Goal: Task Accomplishment & Management: Use online tool/utility

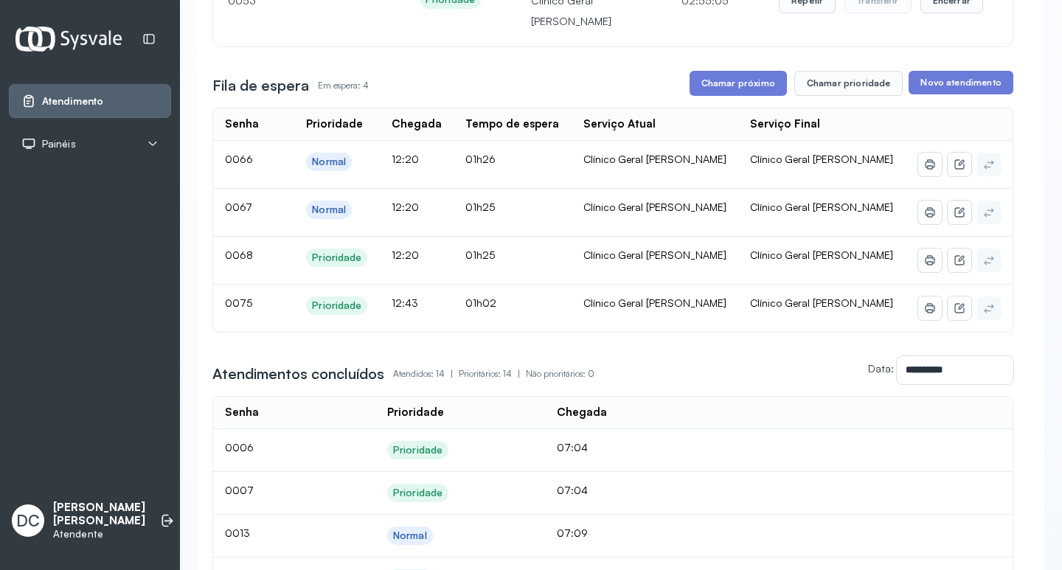
scroll to position [221, 0]
click at [821, 83] on button "Chamar prioridade" at bounding box center [848, 82] width 109 height 25
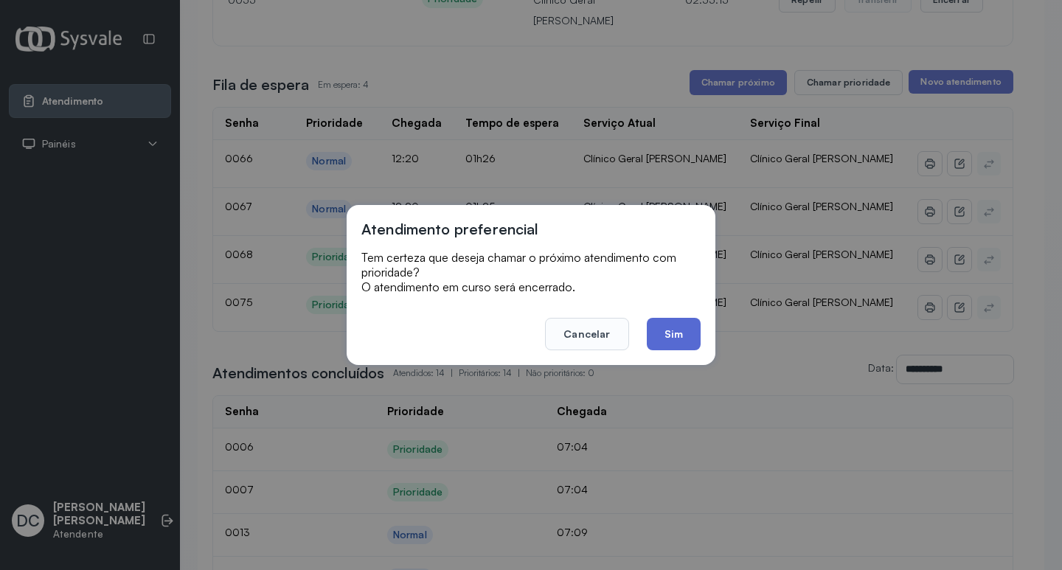
click at [662, 324] on button "Sim" at bounding box center [674, 334] width 54 height 32
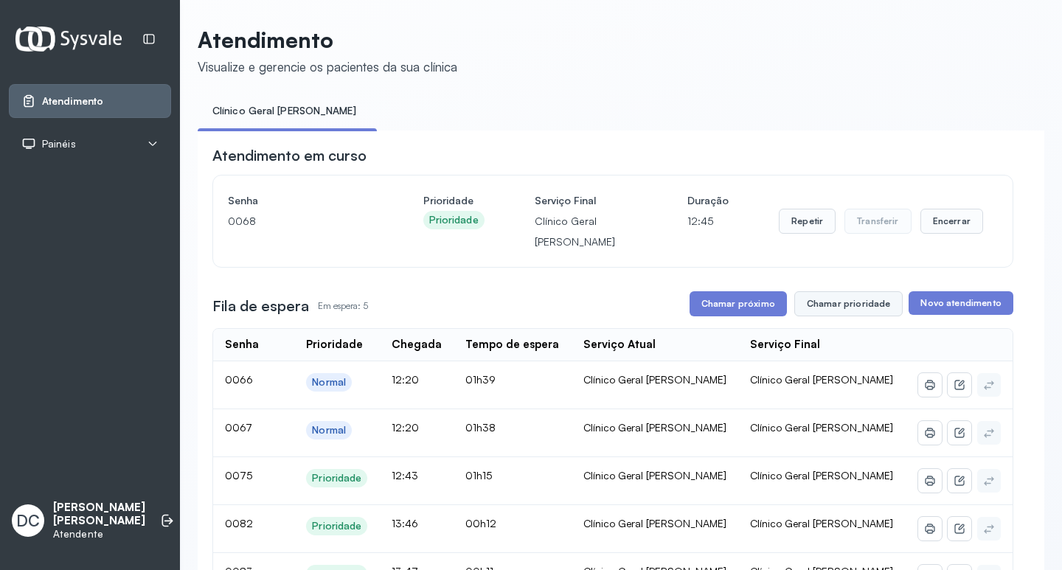
click at [828, 308] on button "Chamar prioridade" at bounding box center [848, 303] width 109 height 25
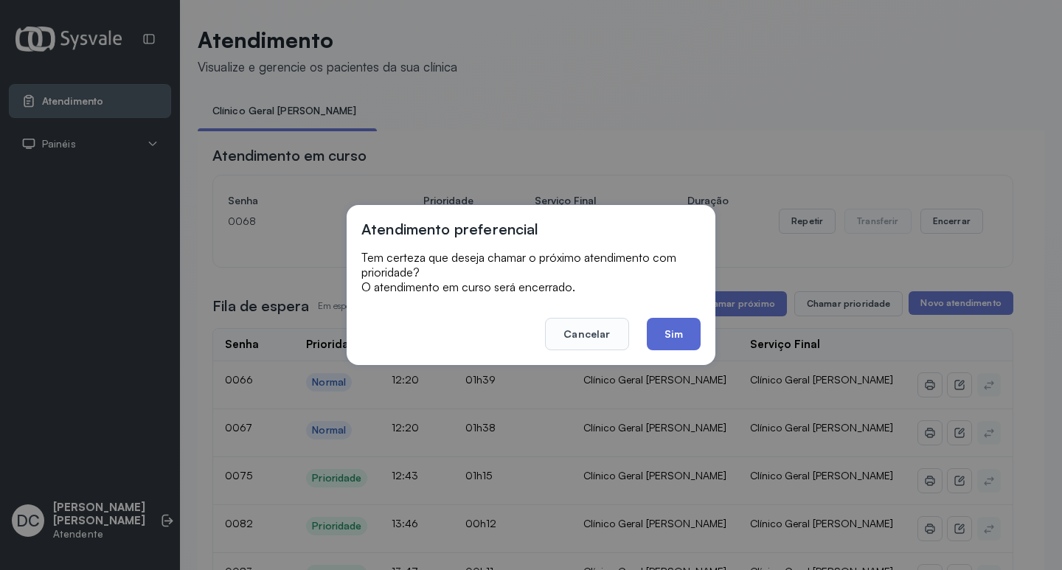
click at [666, 341] on button "Sim" at bounding box center [674, 334] width 54 height 32
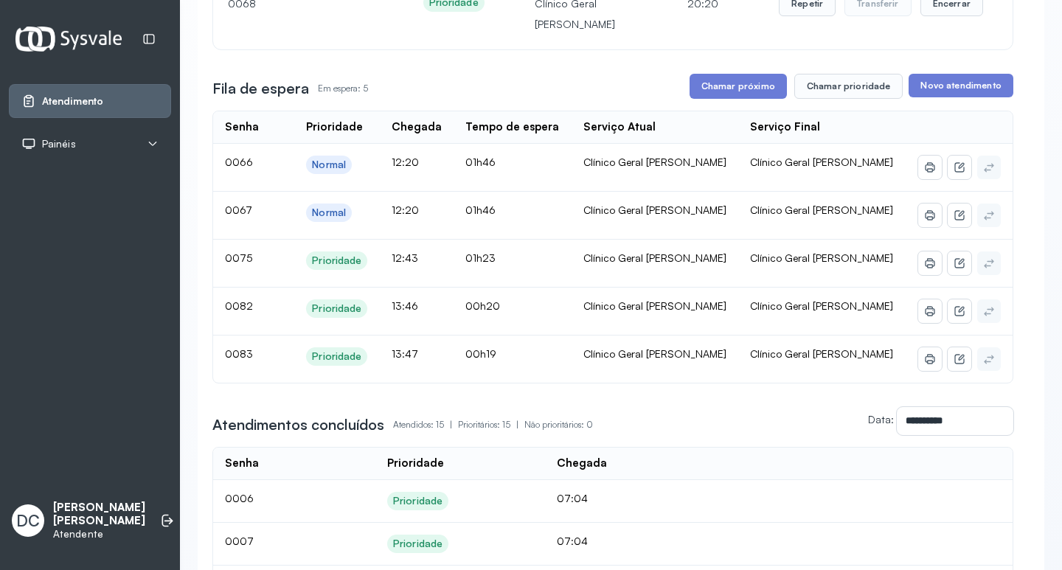
scroll to position [221, 0]
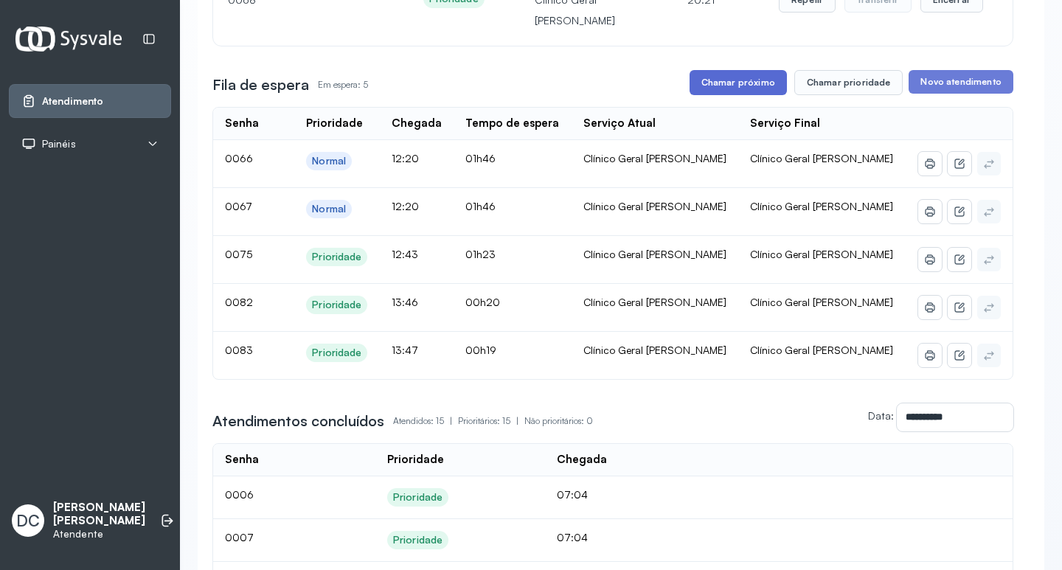
click at [716, 89] on button "Chamar próximo" at bounding box center [738, 82] width 97 height 25
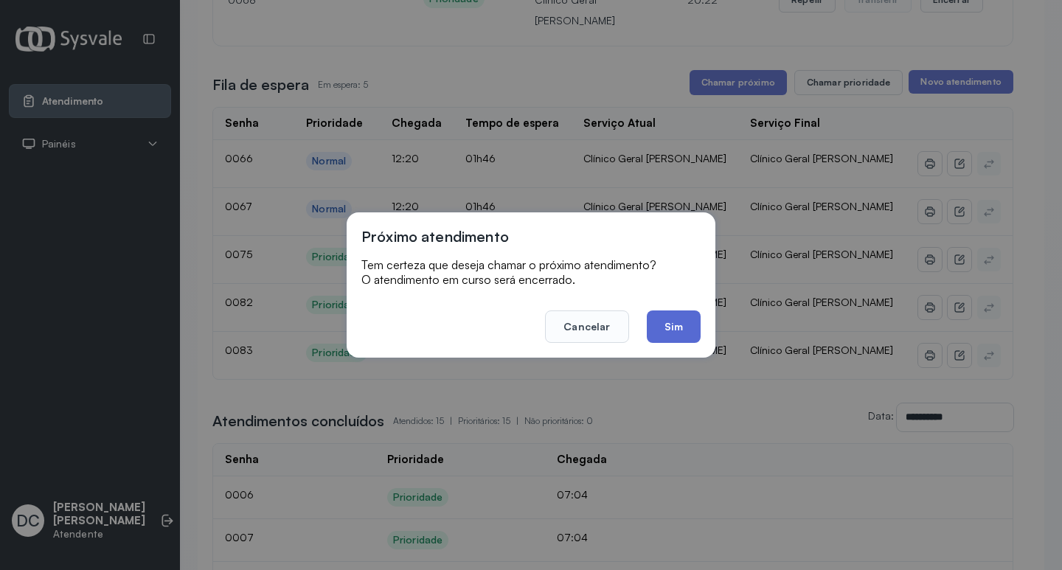
click at [673, 329] on button "Sim" at bounding box center [674, 327] width 54 height 32
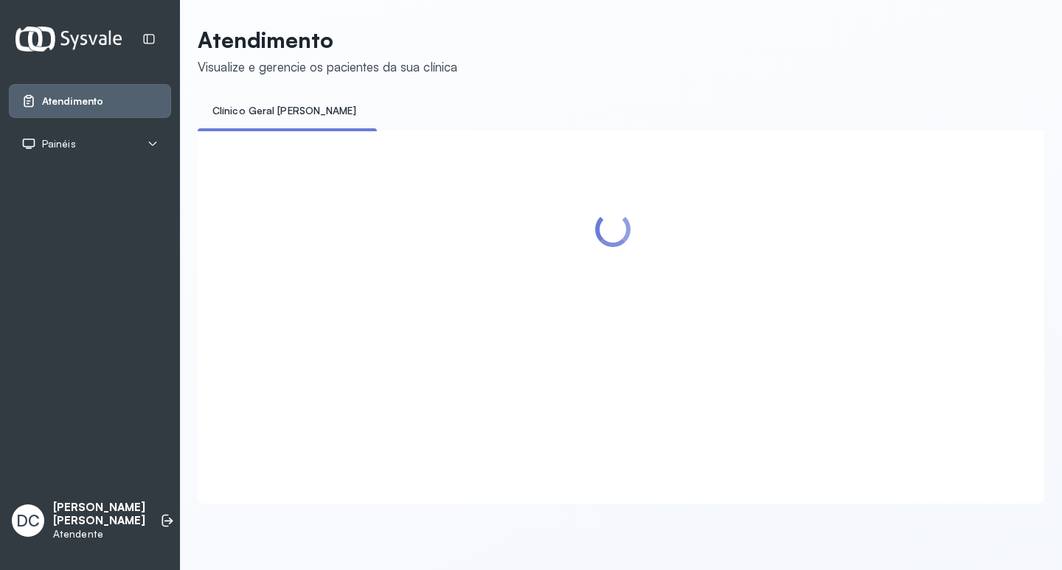
scroll to position [0, 0]
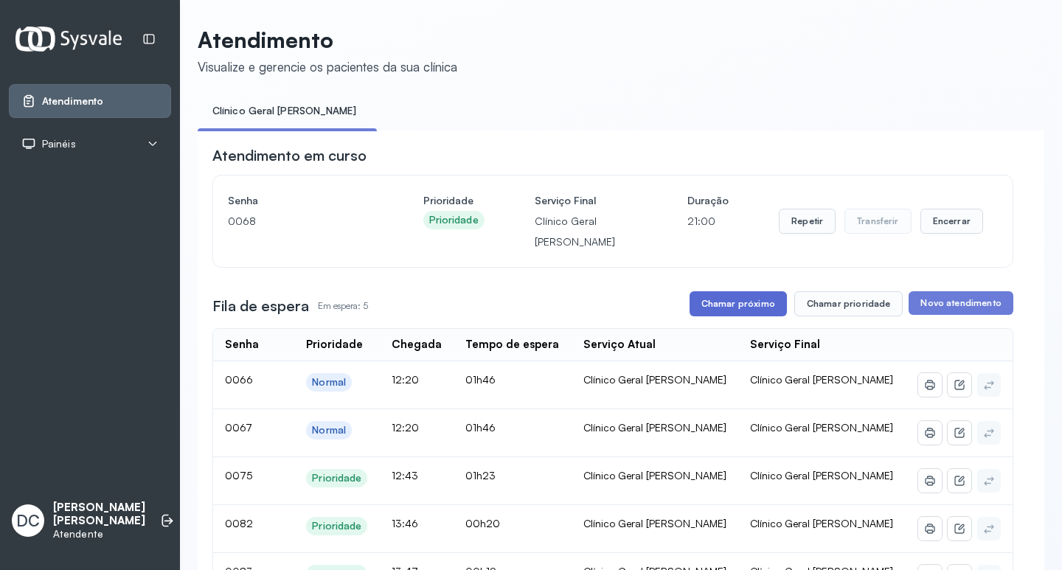
click at [764, 306] on button "Chamar próximo" at bounding box center [738, 303] width 97 height 25
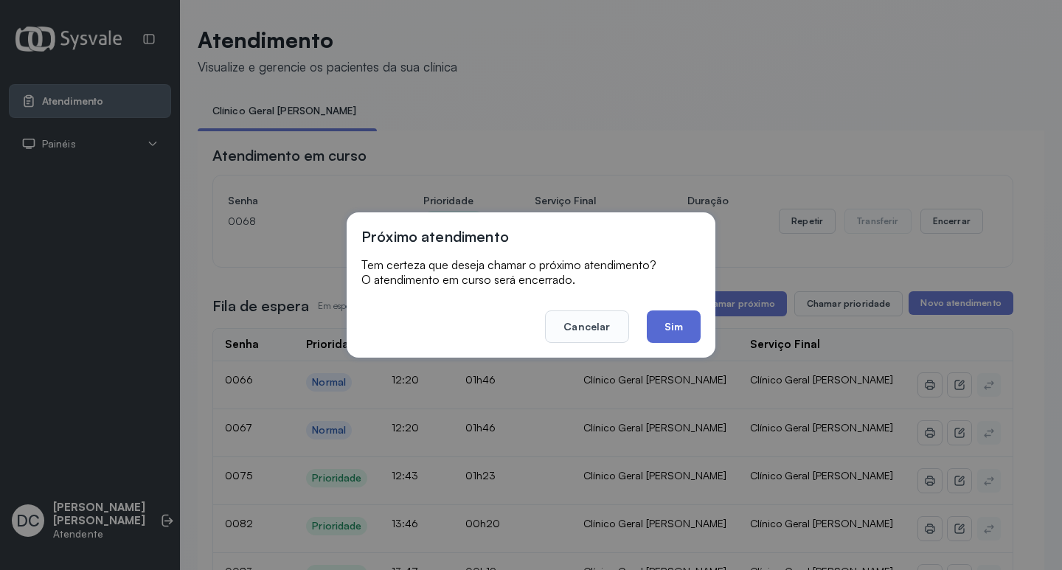
click at [693, 326] on button "Sim" at bounding box center [674, 327] width 54 height 32
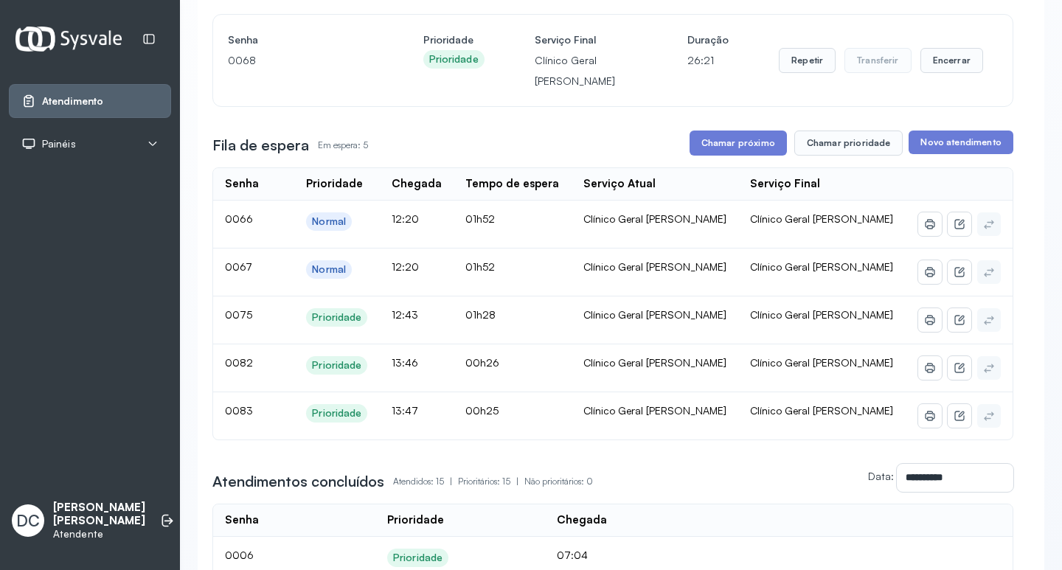
scroll to position [74, 0]
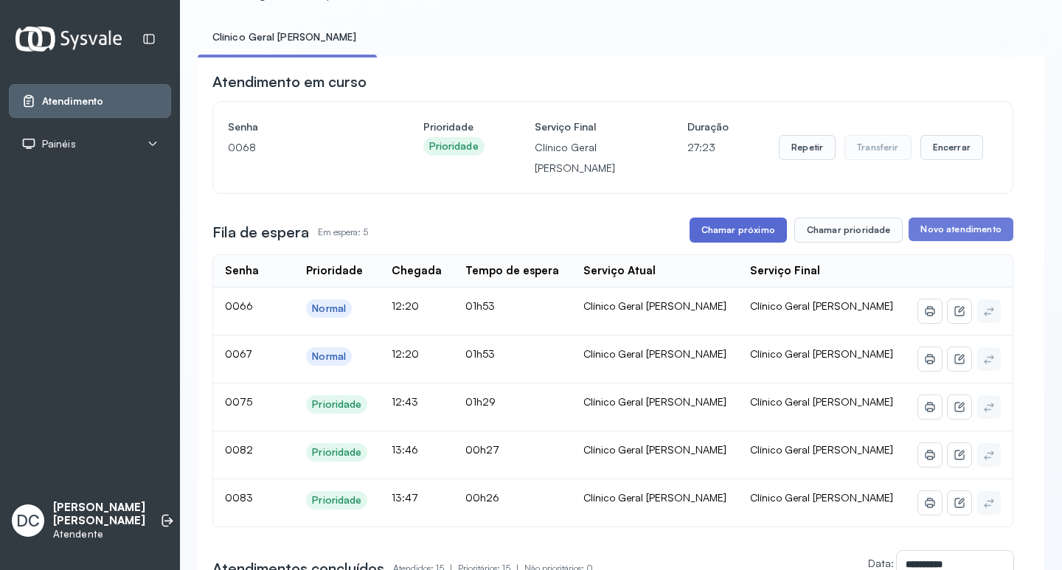
click at [745, 230] on button "Chamar próximo" at bounding box center [738, 230] width 97 height 25
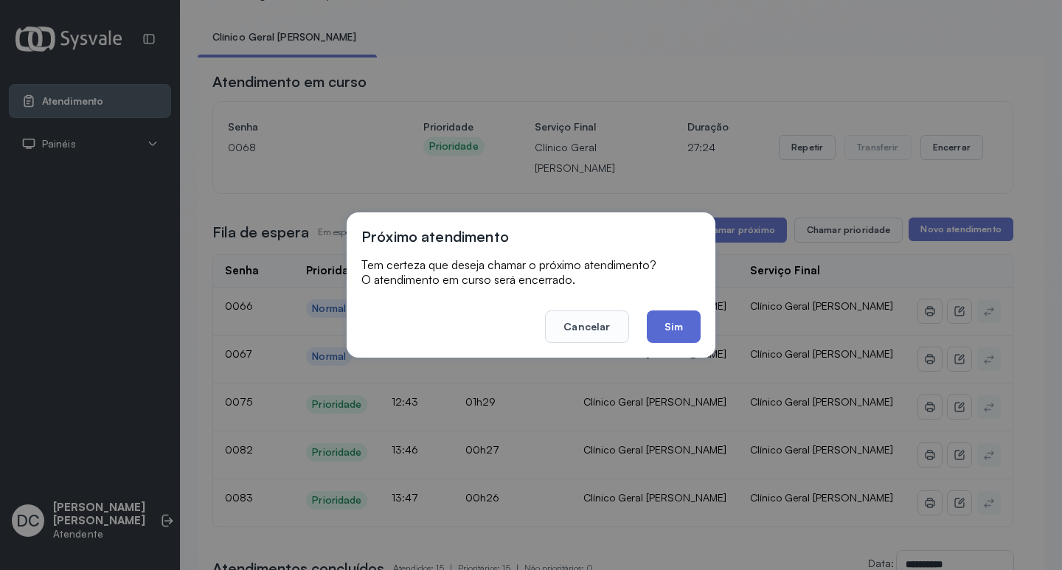
click at [675, 319] on button "Sim" at bounding box center [674, 327] width 54 height 32
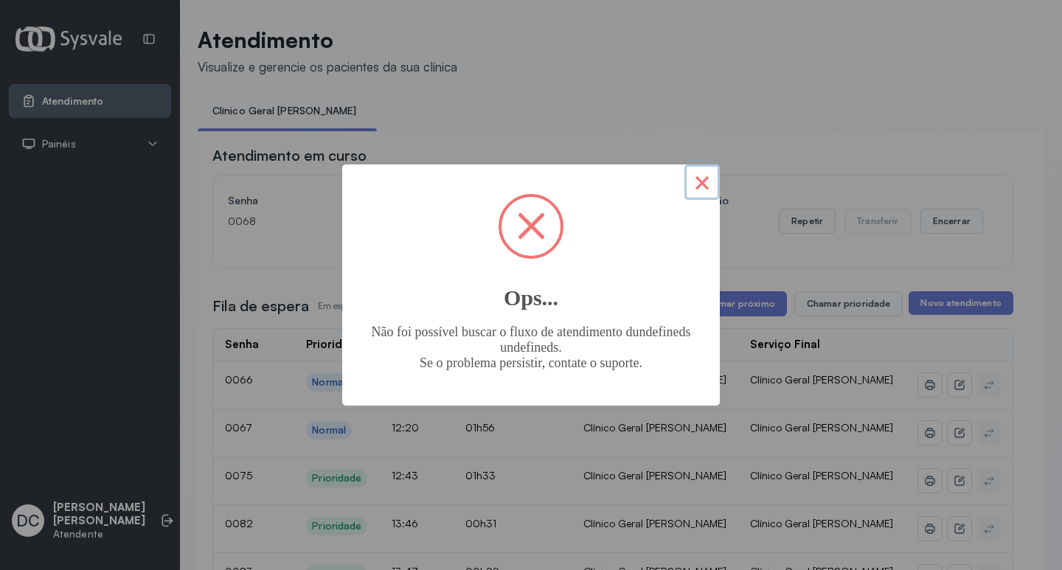
click at [693, 178] on button "×" at bounding box center [701, 181] width 35 height 35
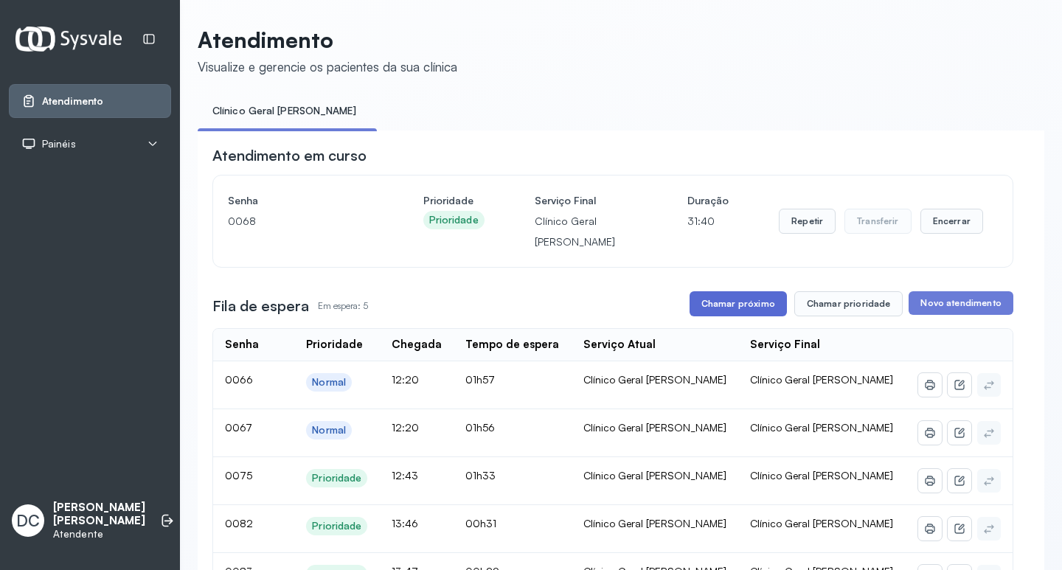
click at [749, 307] on button "Chamar próximo" at bounding box center [738, 303] width 97 height 25
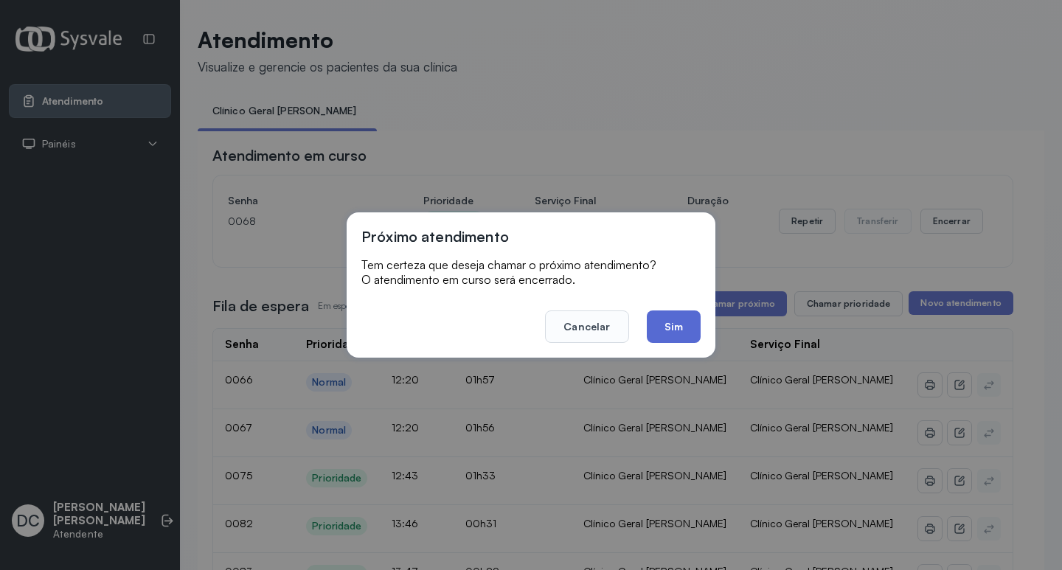
click at [667, 321] on button "Sim" at bounding box center [674, 327] width 54 height 32
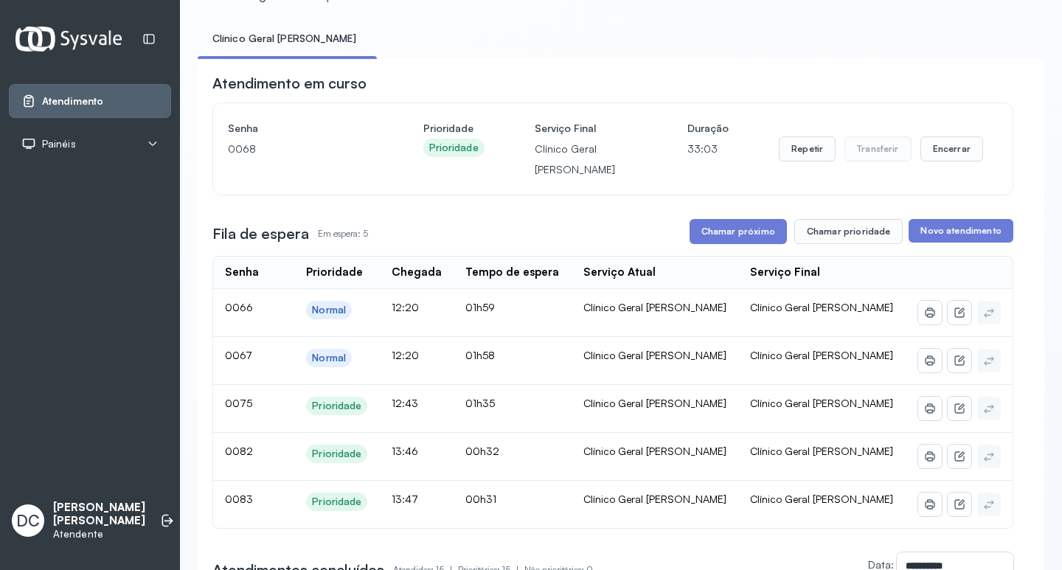
scroll to position [148, 0]
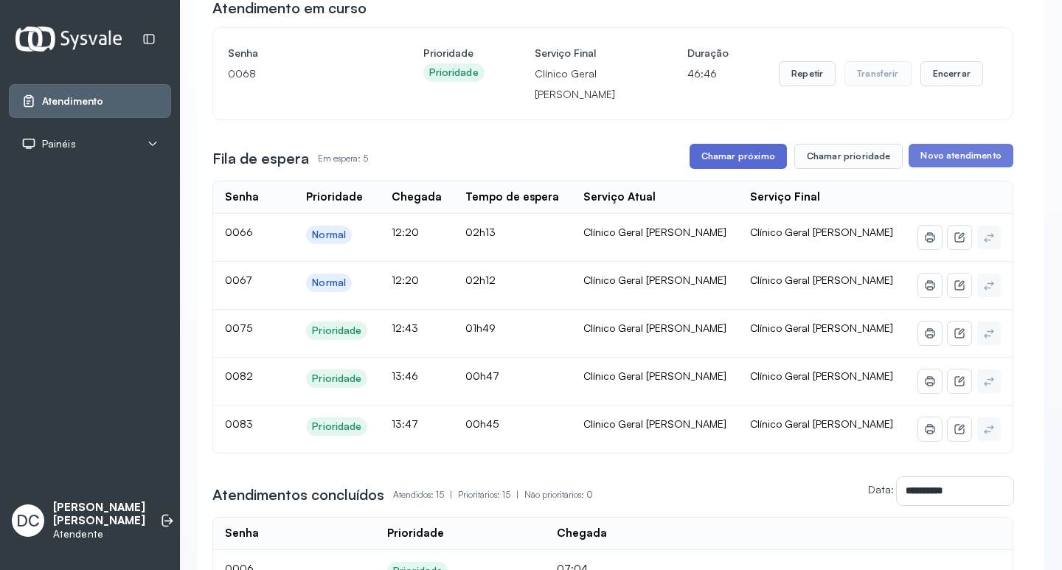
click at [749, 162] on button "Chamar próximo" at bounding box center [738, 156] width 97 height 25
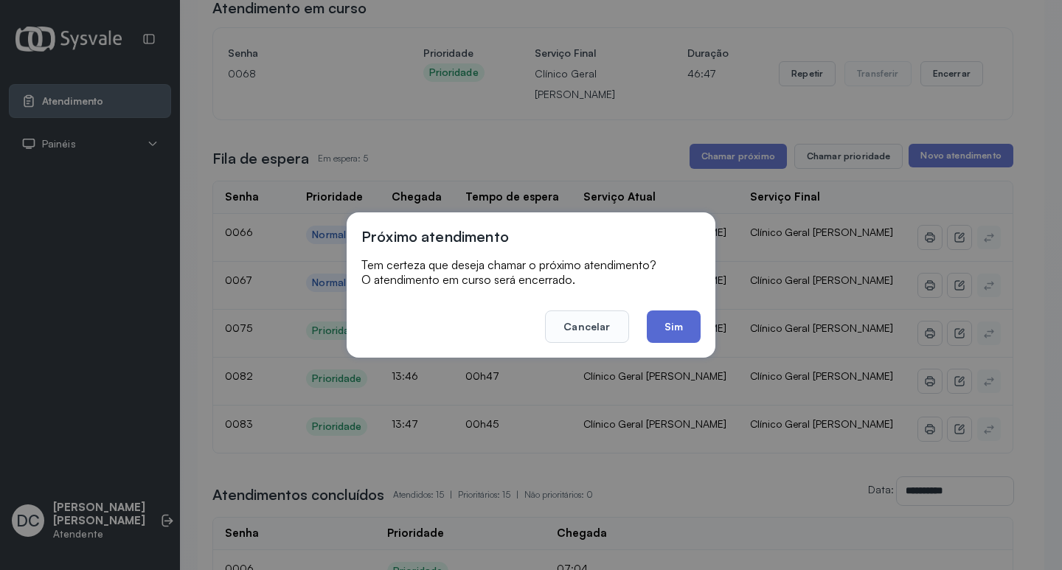
click at [675, 322] on button "Sim" at bounding box center [674, 327] width 54 height 32
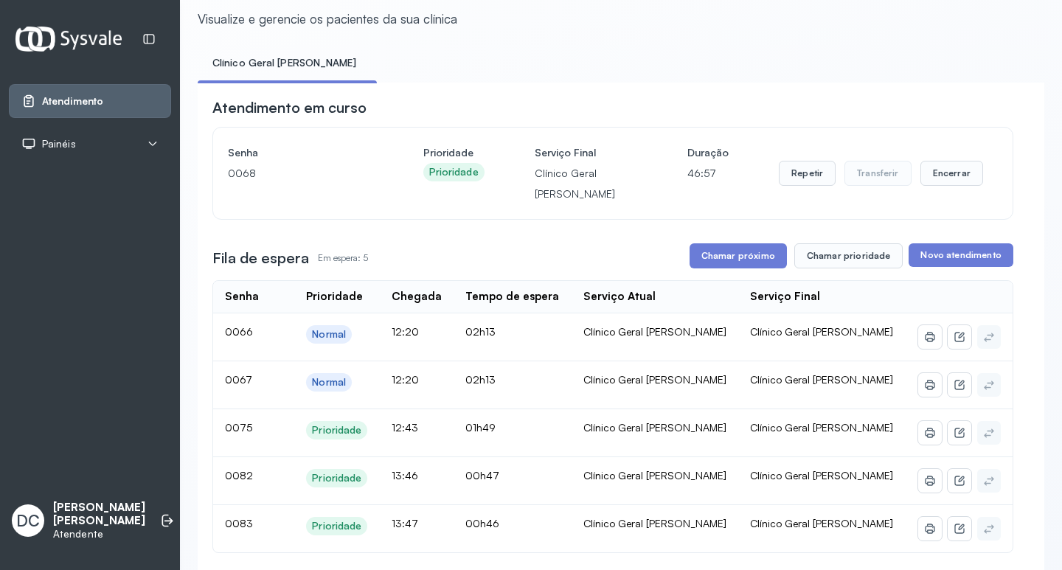
scroll to position [74, 0]
